Goal: Transaction & Acquisition: Purchase product/service

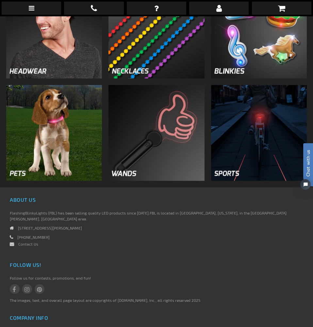
scroll to position [687, 0]
click at [137, 169] on img at bounding box center [156, 133] width 96 height 96
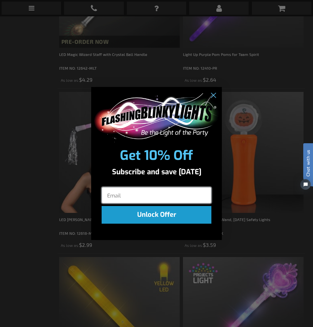
scroll to position [408, 0]
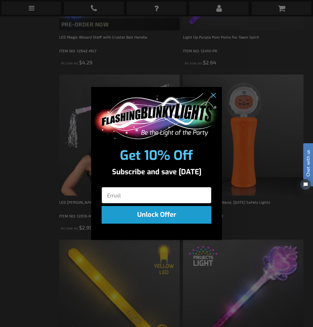
click at [167, 186] on div "POPUP Form" at bounding box center [156, 194] width 131 height 22
click at [163, 192] on input "Email" at bounding box center [157, 195] width 110 height 16
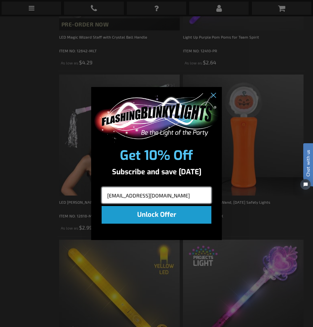
type input "toupsnatalie@gmail.com"
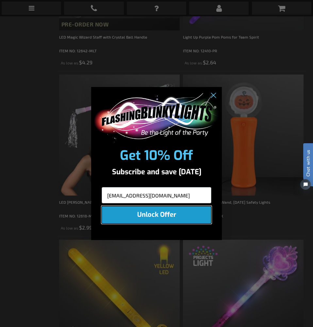
click at [163, 215] on button "Unlock Offer" at bounding box center [157, 215] width 110 height 18
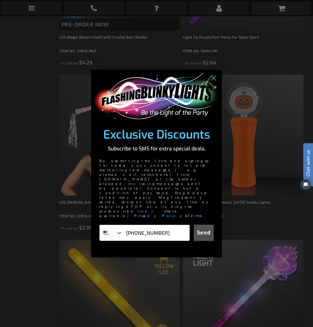
type input "225-229-7777"
click at [208, 224] on button "Send" at bounding box center [204, 232] width 20 height 16
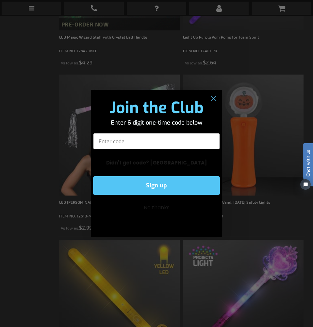
click at [192, 139] on input "Enter code" at bounding box center [156, 141] width 127 height 16
type input "714710"
click at [196, 182] on button "Sign up" at bounding box center [156, 185] width 127 height 19
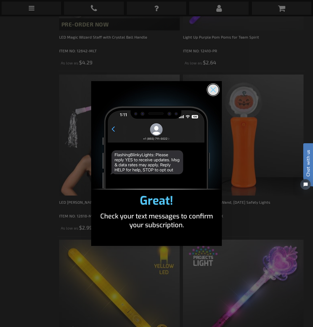
click at [211, 94] on circle "Close dialog" at bounding box center [213, 89] width 11 height 11
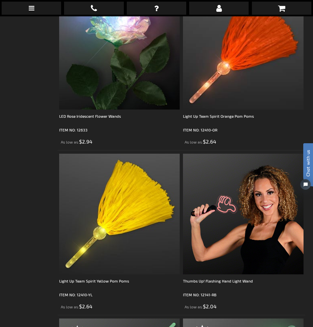
scroll to position [2636, 0]
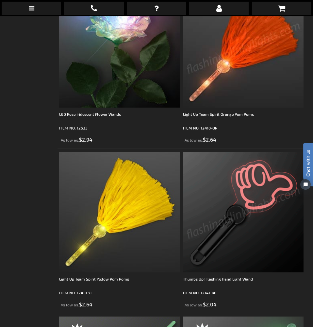
click at [248, 61] on img at bounding box center [243, 47] width 121 height 121
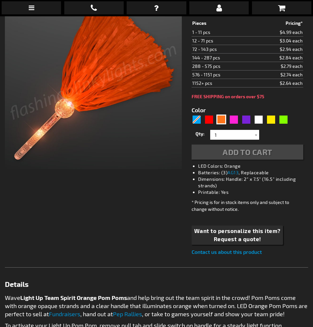
scroll to position [114, 0]
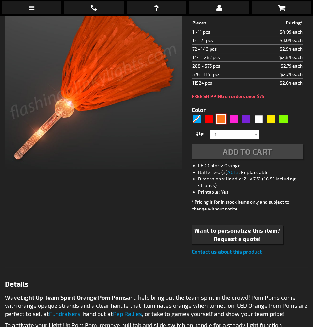
click at [221, 117] on div "Orange" at bounding box center [222, 120] width 10 height 10
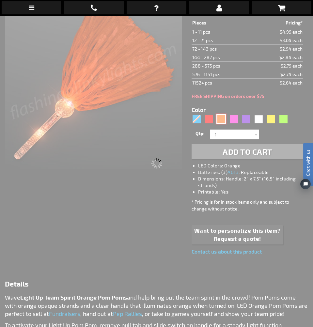
scroll to position [29, 0]
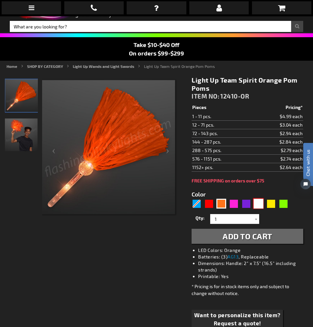
click at [258, 201] on div "White" at bounding box center [259, 204] width 10 height 10
type input "5646"
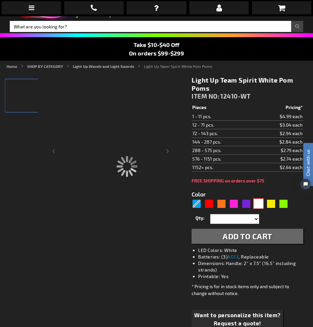
type input "12410-WT"
type input "Customize - Light Up Team Spirit White Pom Poms - ITEM NO: 12410-WT"
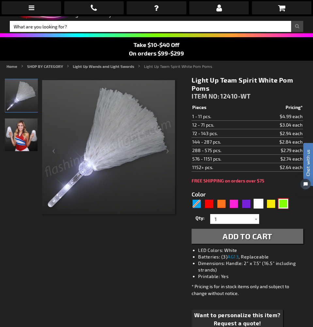
click at [284, 201] on div "Green" at bounding box center [284, 204] width 10 height 10
type input "5648"
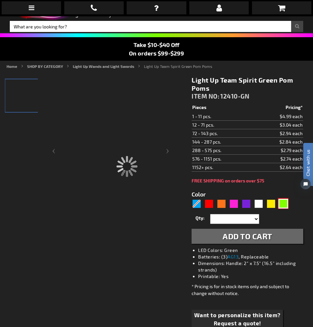
type input "12410-GN"
type input "Customize - Light Up Team Spirit Green Pom Poms - ITEM NO: 12410-GN"
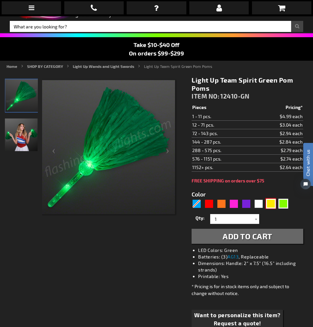
click at [270, 206] on div "Yellow" at bounding box center [271, 204] width 10 height 10
type input "5647"
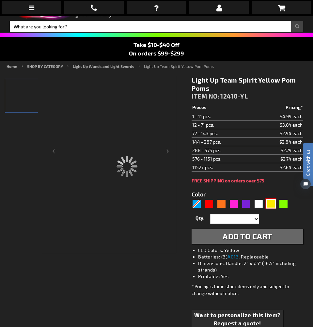
type input "12410-YL"
type input "Customize - Light Up Team Spirit Yellow Pom Poms - ITEM NO: 12410-YL"
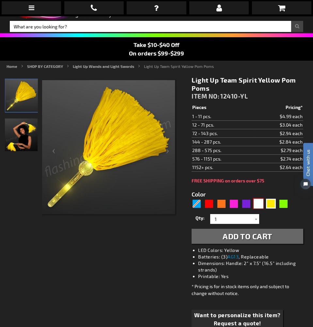
click at [258, 203] on div "White" at bounding box center [259, 204] width 10 height 10
type input "5646"
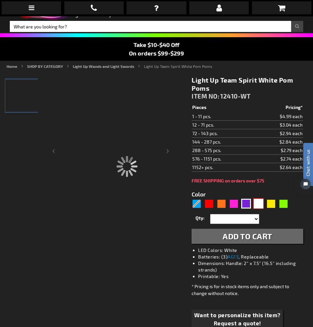
type input "12410-WT"
type input "Customize - Light Up Team Spirit White Pom Poms - ITEM NO: 12410-WT"
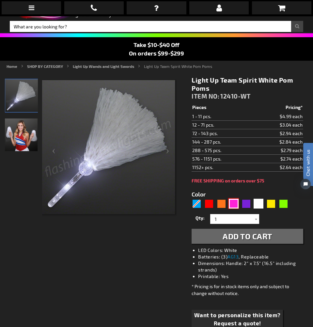
click at [235, 205] on div "Pink" at bounding box center [234, 204] width 10 height 10
type input "5639"
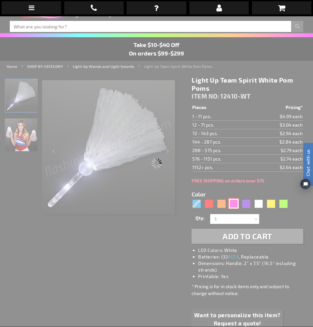
type input "12410-PK"
type input "Customize - Light Up Team Spirit Pink Pom Poms - ITEM NO: 12410-PK"
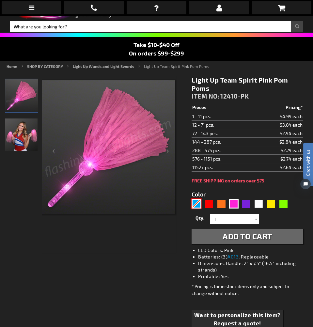
click at [198, 202] on div "Blue" at bounding box center [197, 204] width 10 height 10
type input "5629"
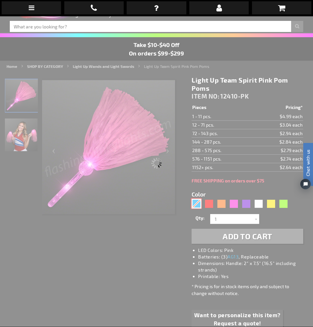
type input "12410-BL"
type input "Customize - Light Up Team Spirit Blue Pom Poms - ITEM NO: 12410-BL"
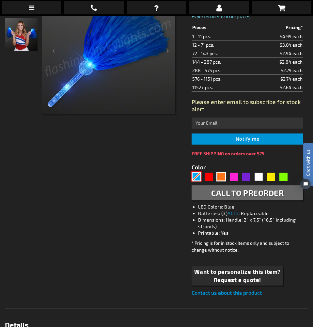
scroll to position [130, 0]
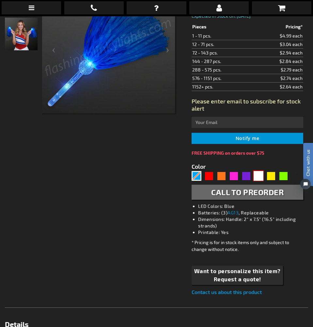
click at [257, 178] on div "White" at bounding box center [259, 176] width 10 height 10
type input "5646"
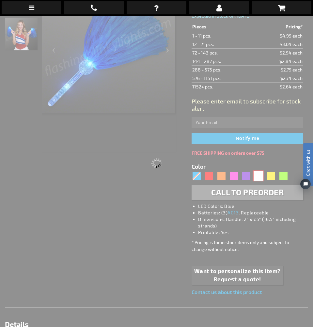
type input "12410-WT"
type input "Customize - Light Up Team Spirit White Pom Poms - ITEM NO: 12410-WT"
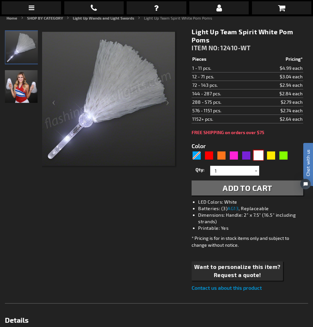
scroll to position [80, 0]
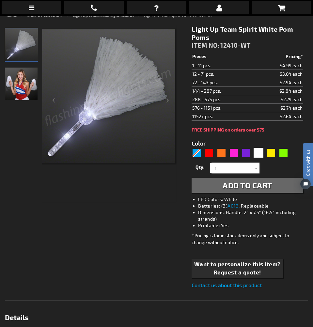
click at [229, 171] on input "1" at bounding box center [235, 169] width 47 height 10
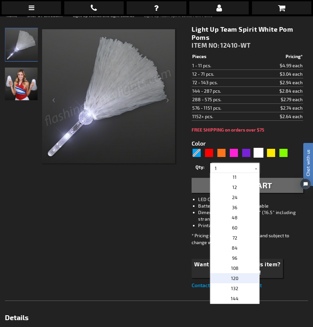
scroll to position [114, 0]
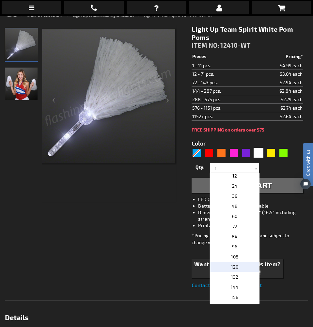
click at [242, 265] on p "120" at bounding box center [234, 267] width 49 height 10
type input "120"
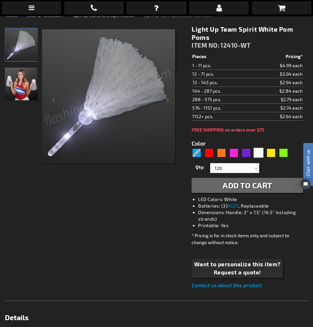
click at [251, 186] on span "Add to Cart" at bounding box center [248, 185] width 50 height 9
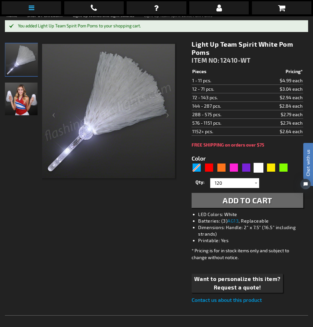
click at [34, 7] on icon at bounding box center [32, 8] width 6 height 7
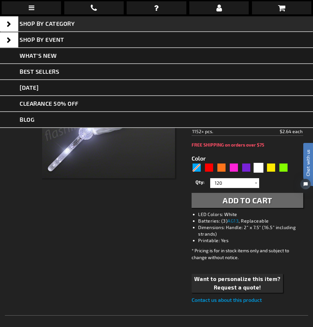
click at [4, 23] on span at bounding box center [9, 24] width 18 height 15
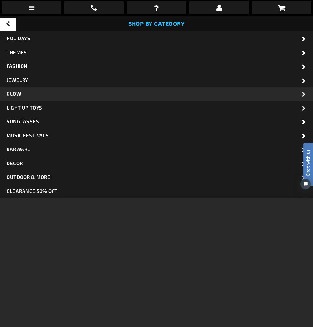
click at [20, 91] on span "Glow" at bounding box center [14, 94] width 14 height 6
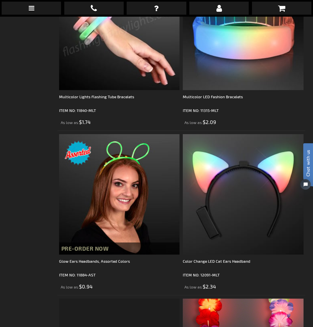
scroll to position [984, 0]
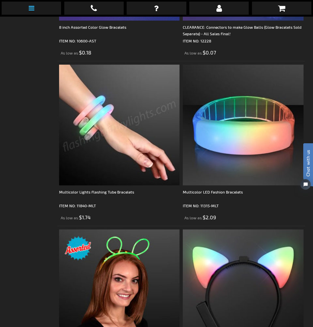
click at [37, 6] on link at bounding box center [31, 8] width 59 height 13
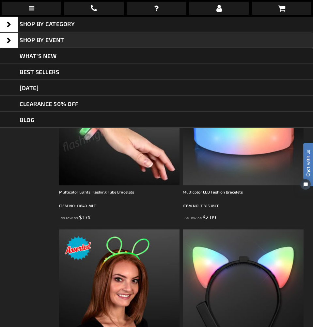
click at [8, 37] on span at bounding box center [9, 40] width 18 height 15
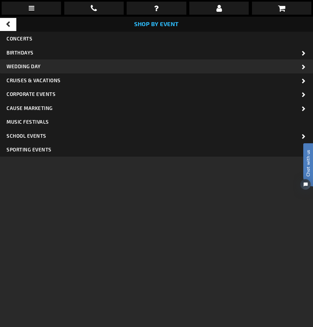
click at [27, 67] on span "Wedding Day" at bounding box center [24, 66] width 34 height 6
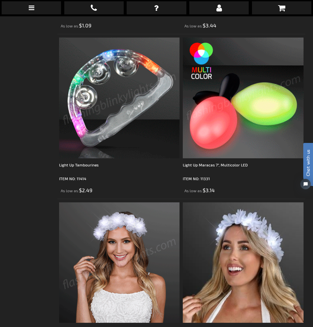
scroll to position [1018, 0]
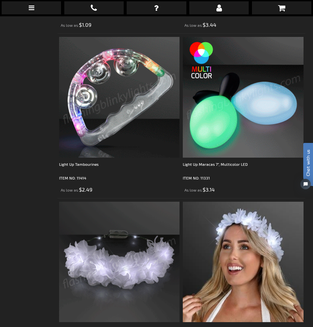
click at [136, 126] on img at bounding box center [119, 97] width 121 height 121
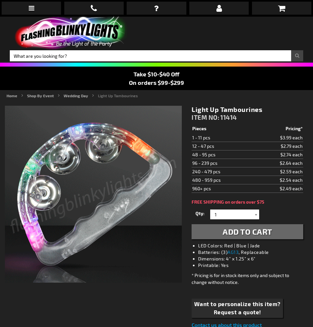
click at [257, 214] on div at bounding box center [256, 215] width 7 height 10
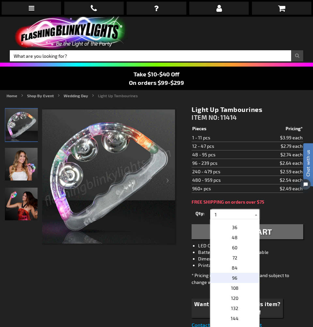
scroll to position [125, 0]
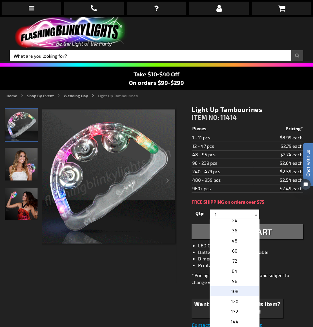
click at [248, 290] on p "108" at bounding box center [234, 291] width 49 height 10
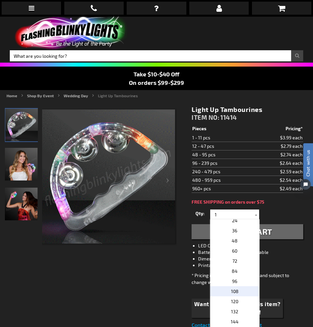
type input "108"
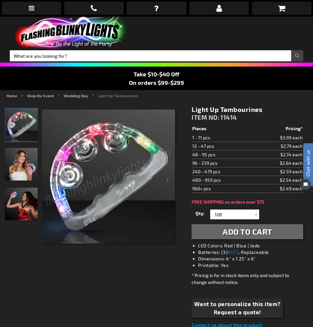
click at [275, 234] on button "Add to Cart" at bounding box center [248, 231] width 112 height 15
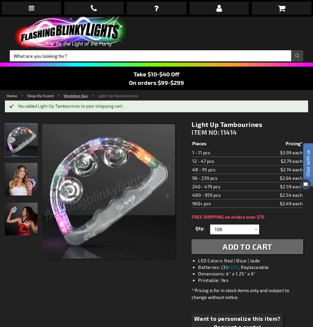
click at [74, 95] on link "Wedding Day" at bounding box center [76, 95] width 24 height 5
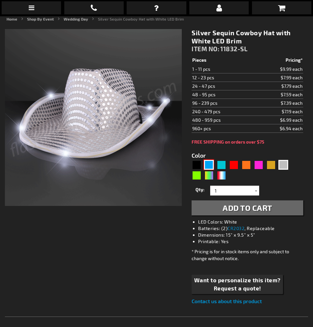
click at [211, 164] on div "Blue" at bounding box center [209, 165] width 10 height 10
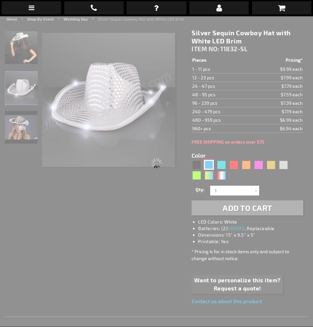
type input "5629"
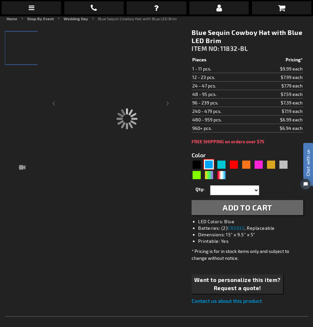
type input "11832-BL"
type input "Customize - Blue Sequin Cowboy Hat with Blue LED Brim - ITEM NO: 11832-BL"
click at [222, 166] on div "Turquoise" at bounding box center [222, 165] width 10 height 10
type input "5653"
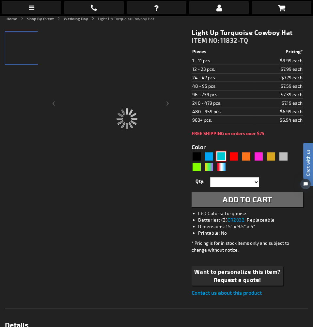
type input "11832-TQ"
type input "Customize - Light Up Turquoise Cowboy Hat - ITEM NO: 11832-TQ"
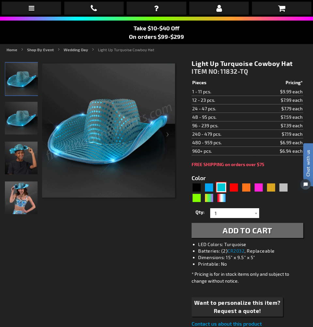
scroll to position [45, 0]
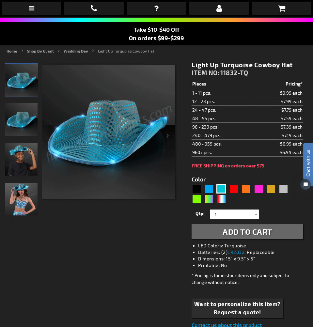
click at [276, 187] on div "5653" at bounding box center [248, 194] width 112 height 21
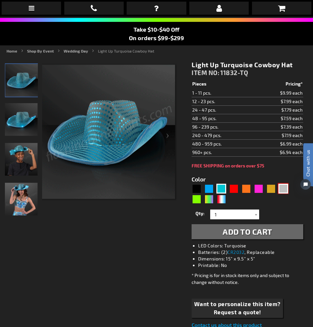
click at [283, 188] on div "Silver" at bounding box center [284, 189] width 10 height 10
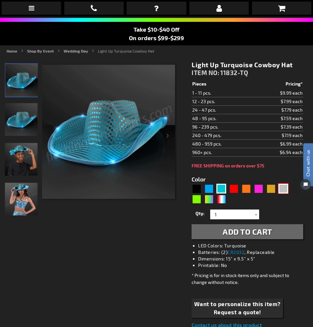
type input "5644"
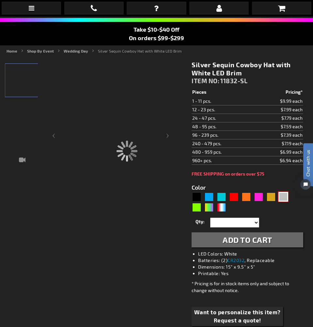
type input "11832-SL"
type input "Customize - Silver Sequin Cowboy Hat with White LED Brim - ITEM NO: 11832-SL"
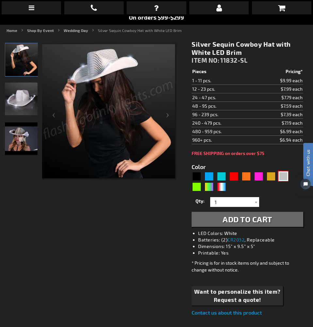
scroll to position [66, 0]
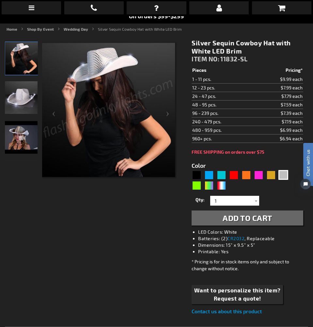
click at [253, 195] on div "Qty 1 2 3 4 5 6 7 8 9 10 11 12 24 36 48 60 72 84 96 108 120 132 144 156 168" at bounding box center [248, 201] width 112 height 13
click at [253, 203] on div at bounding box center [256, 201] width 7 height 10
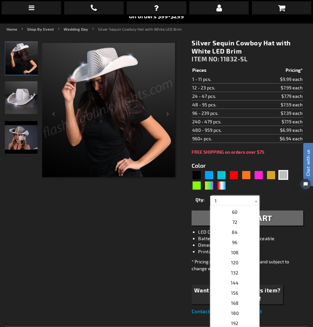
scroll to position [152, 0]
click at [244, 220] on p "72" at bounding box center [234, 221] width 49 height 10
type input "72"
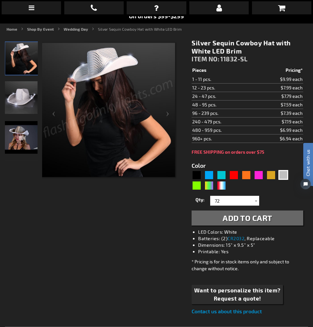
click at [265, 216] on span "Add to Cart" at bounding box center [248, 218] width 50 height 9
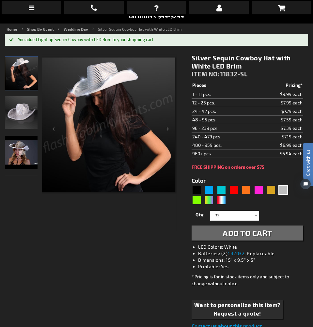
click at [72, 29] on link "Wedding Day" at bounding box center [76, 29] width 24 height 5
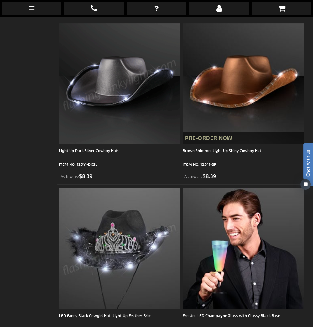
scroll to position [1525, 0]
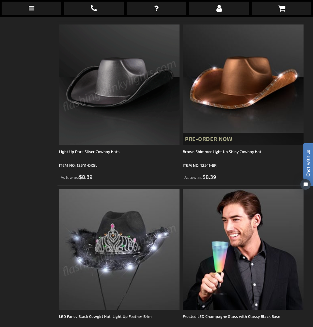
click at [118, 107] on img at bounding box center [119, 84] width 121 height 121
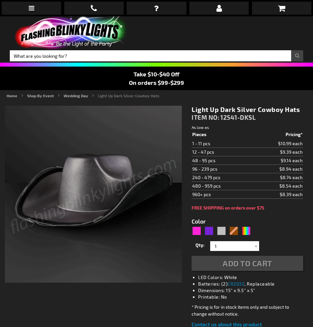
type input "5644"
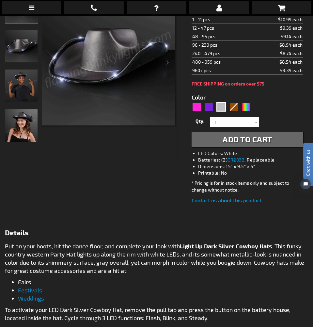
click at [235, 139] on span "Add to Cart" at bounding box center [248, 139] width 50 height 9
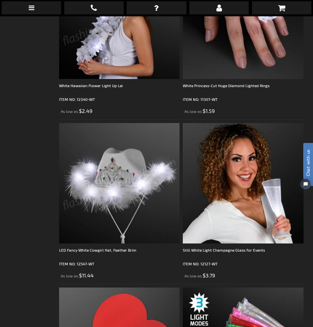
scroll to position [611, 0]
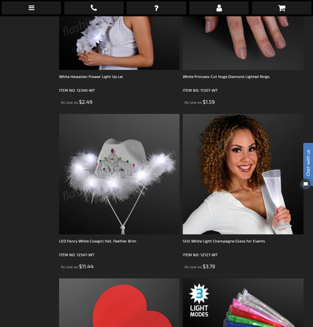
click at [133, 175] on img at bounding box center [119, 174] width 121 height 121
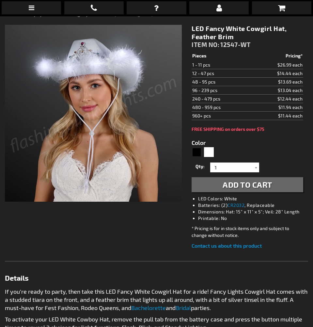
click at [261, 189] on span "Add to Cart" at bounding box center [248, 184] width 50 height 9
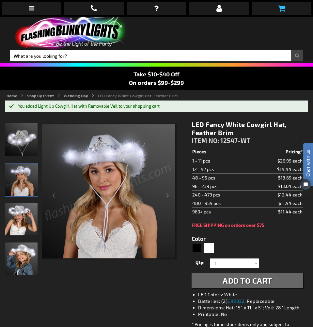
click at [281, 5] on icon at bounding box center [281, 8] width 7 height 8
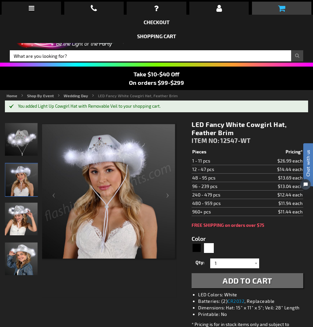
click at [284, 7] on icon at bounding box center [281, 8] width 7 height 8
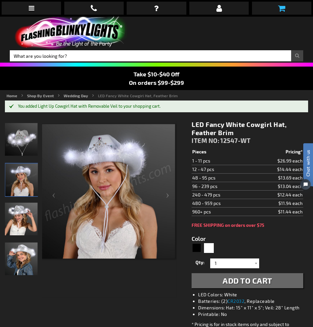
click at [282, 7] on icon at bounding box center [281, 8] width 7 height 8
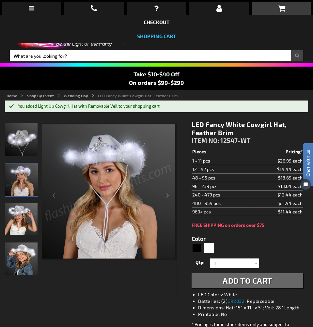
click at [155, 36] on link "Shopping Cart" at bounding box center [156, 36] width 39 height 6
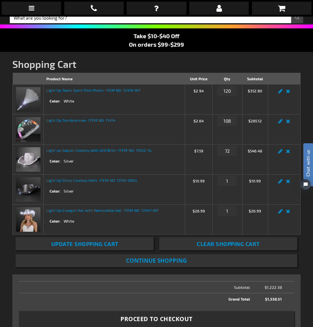
scroll to position [31, 0]
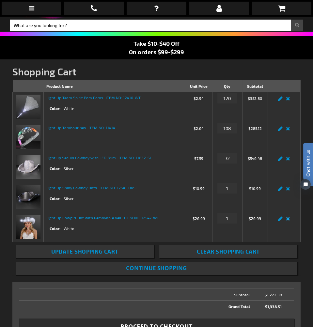
click at [287, 221] on link "Remove item" at bounding box center [289, 221] width 8 height 0
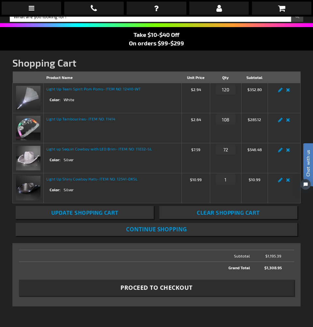
scroll to position [39, 0]
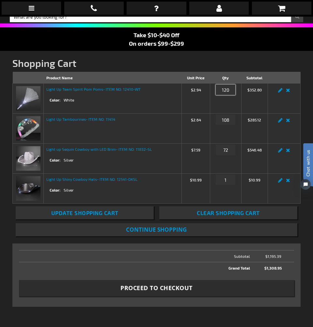
click at [229, 90] on input "120" at bounding box center [226, 90] width 20 height 10
type input "100"
click at [232, 64] on h1 "Shopping Cart" at bounding box center [156, 62] width 288 height 11
click at [122, 216] on button "Update Shopping Cart" at bounding box center [85, 212] width 138 height 13
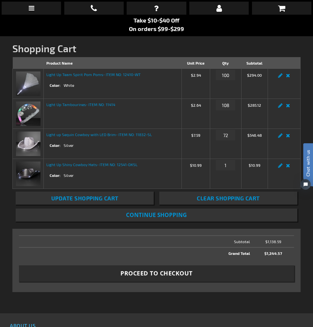
scroll to position [50, 0]
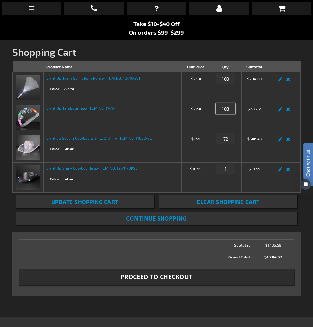
click at [232, 109] on input "108" at bounding box center [226, 109] width 20 height 10
type input "150"
click at [227, 128] on td "Qty 150" at bounding box center [225, 118] width 31 height 30
click at [290, 81] on link "Remove item" at bounding box center [289, 81] width 8 height 0
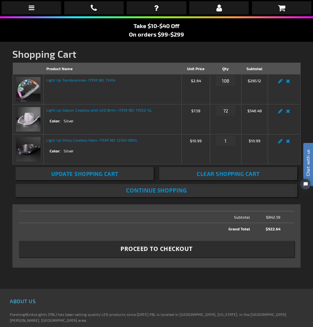
scroll to position [49, 0]
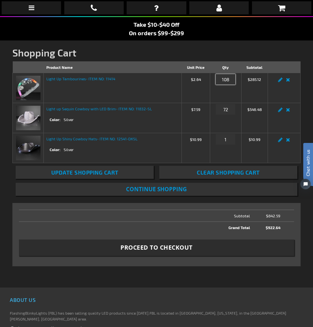
click at [227, 79] on input "108" at bounding box center [226, 79] width 20 height 10
click at [229, 79] on input "108" at bounding box center [226, 79] width 20 height 10
type input "150"
click at [98, 176] on button "Update Shopping Cart" at bounding box center [85, 172] width 138 height 13
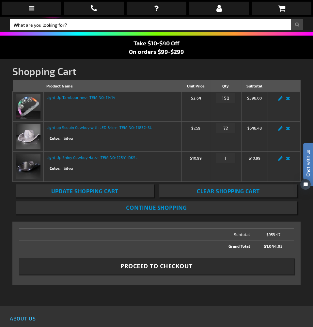
scroll to position [27, 0]
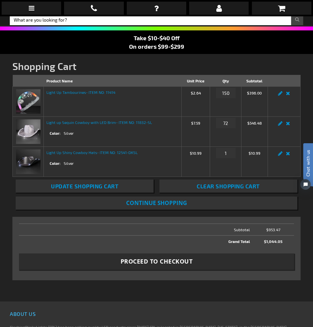
scroll to position [57, 0]
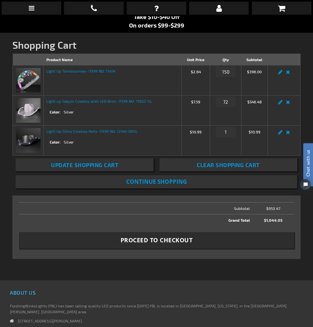
click at [177, 241] on span "Proceed to Checkout" at bounding box center [157, 240] width 72 height 8
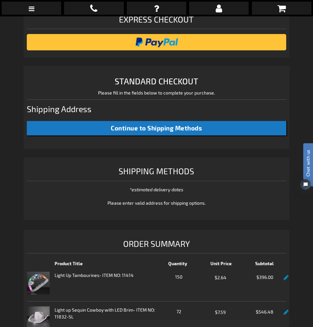
scroll to position [165, 0]
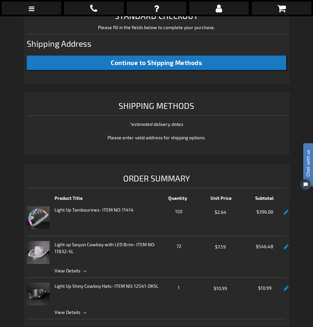
select select "US"
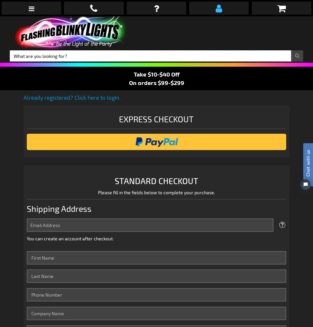
scroll to position [0, 0]
